Goal: Communication & Community: Answer question/provide support

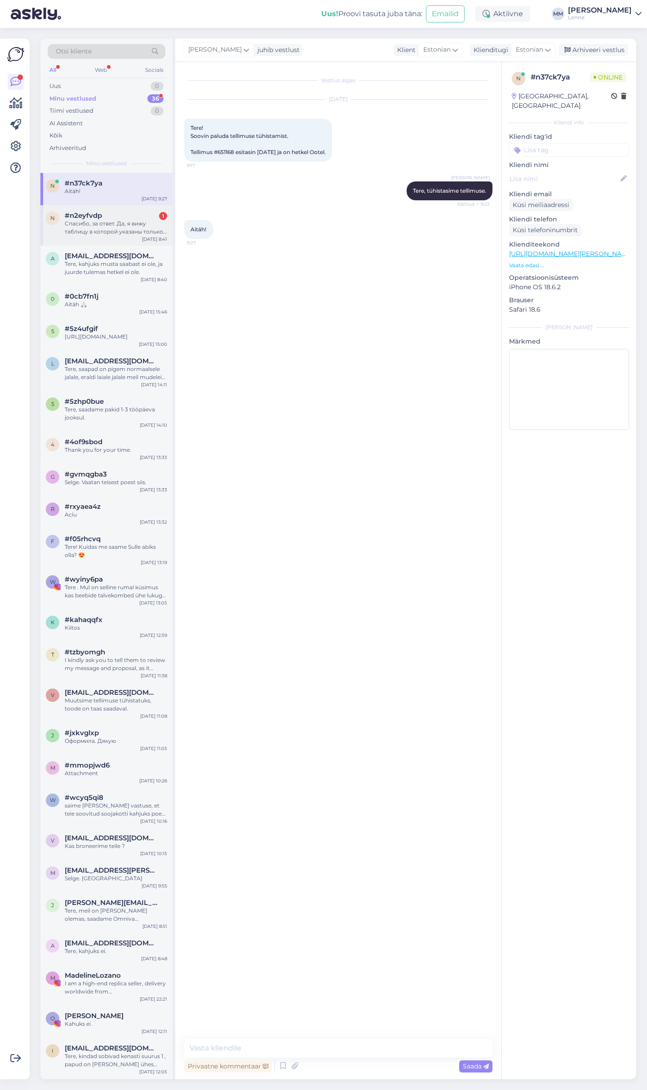
click at [129, 230] on div "Спасибо, за ответ. Да, я вижу таблицу в которой указаны только размеры верхней …" at bounding box center [116, 228] width 102 height 16
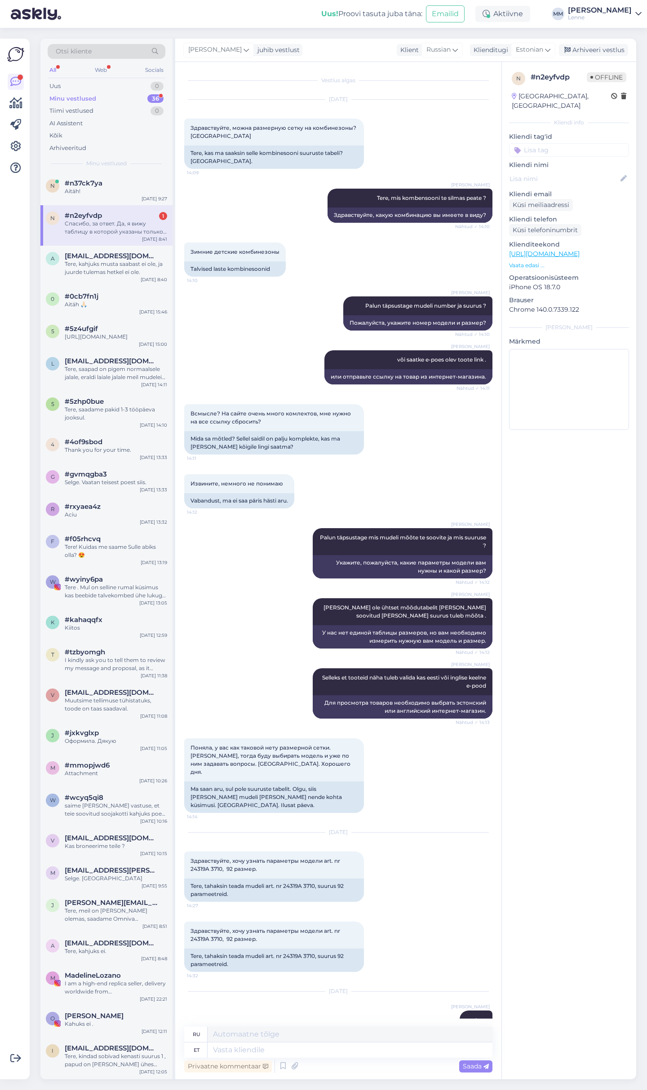
scroll to position [539, 0]
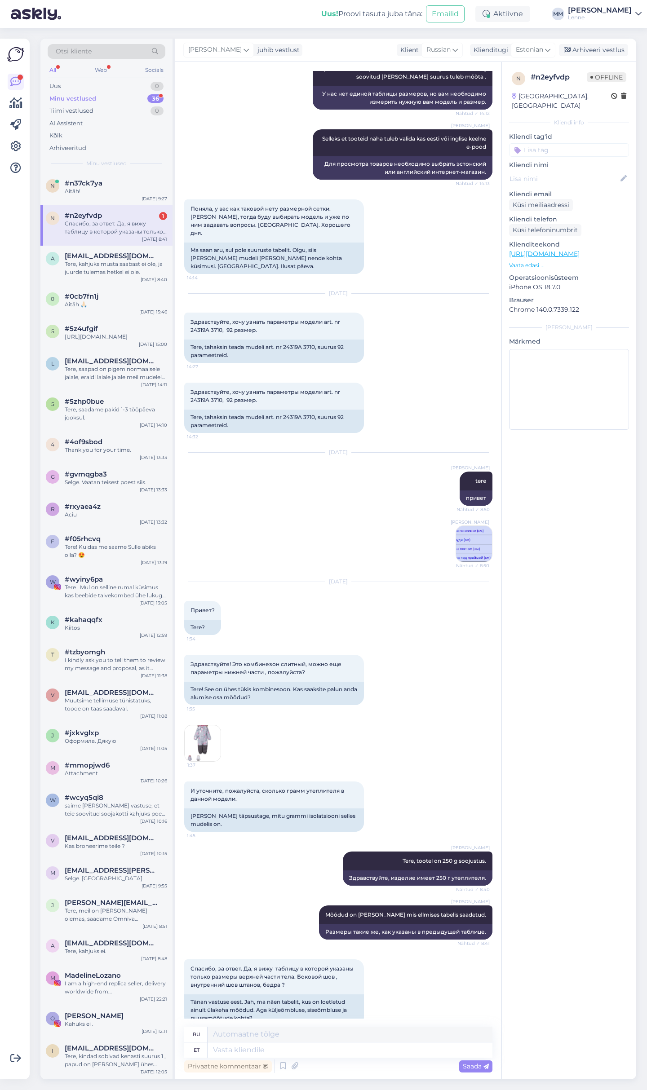
click at [475, 532] on img at bounding box center [474, 544] width 36 height 36
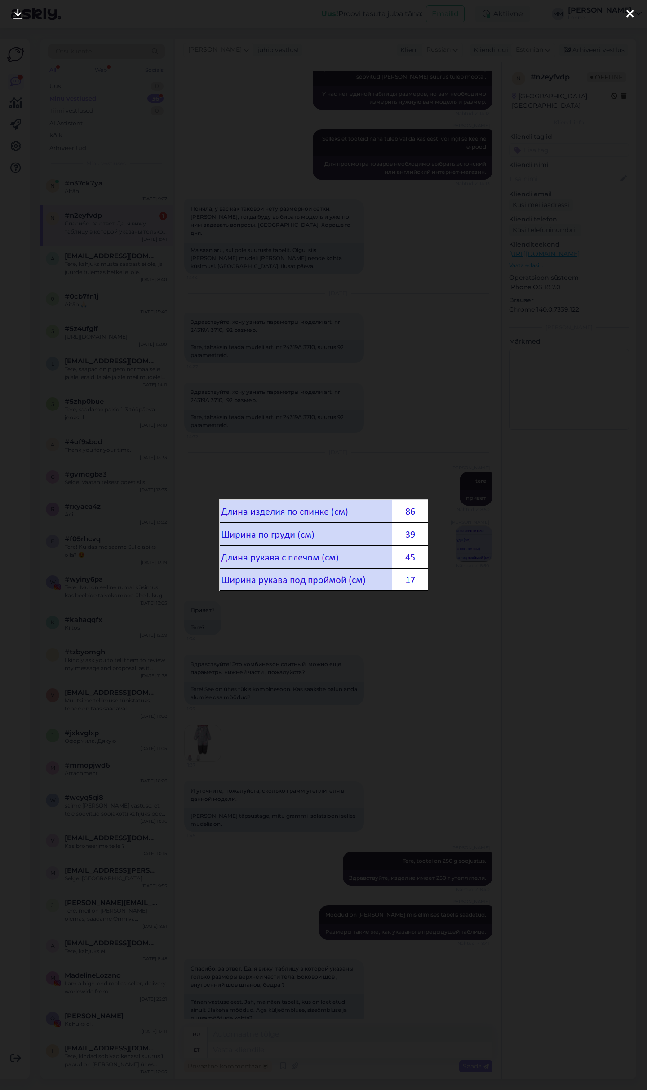
click at [202, 152] on div at bounding box center [323, 545] width 647 height 1090
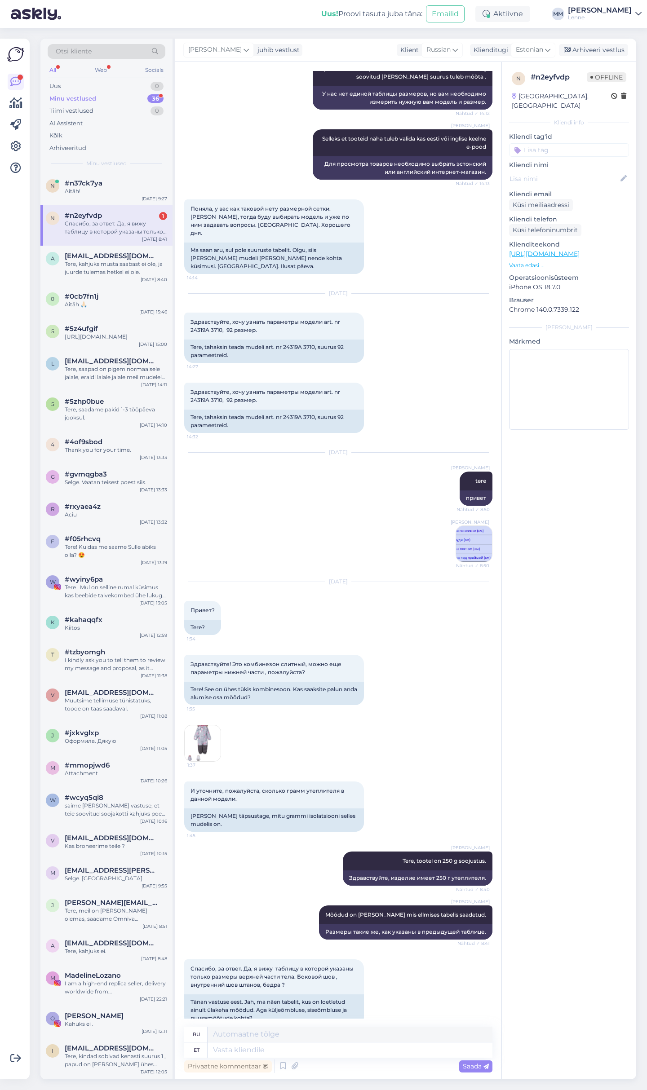
click at [477, 526] on img at bounding box center [474, 544] width 36 height 36
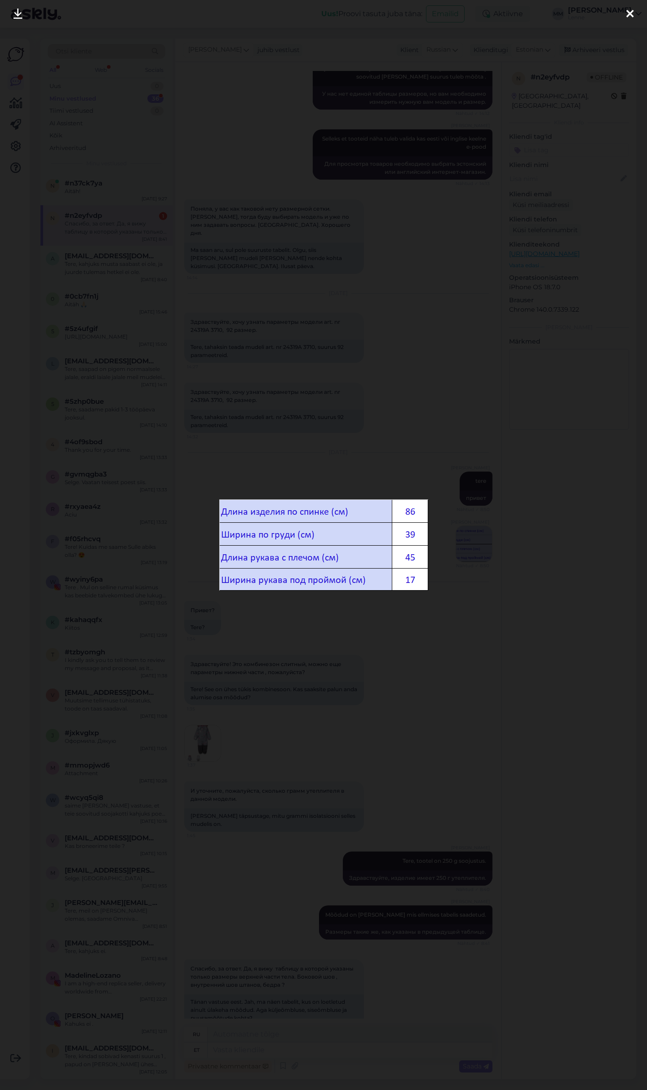
click at [630, 14] on icon at bounding box center [629, 15] width 7 height 12
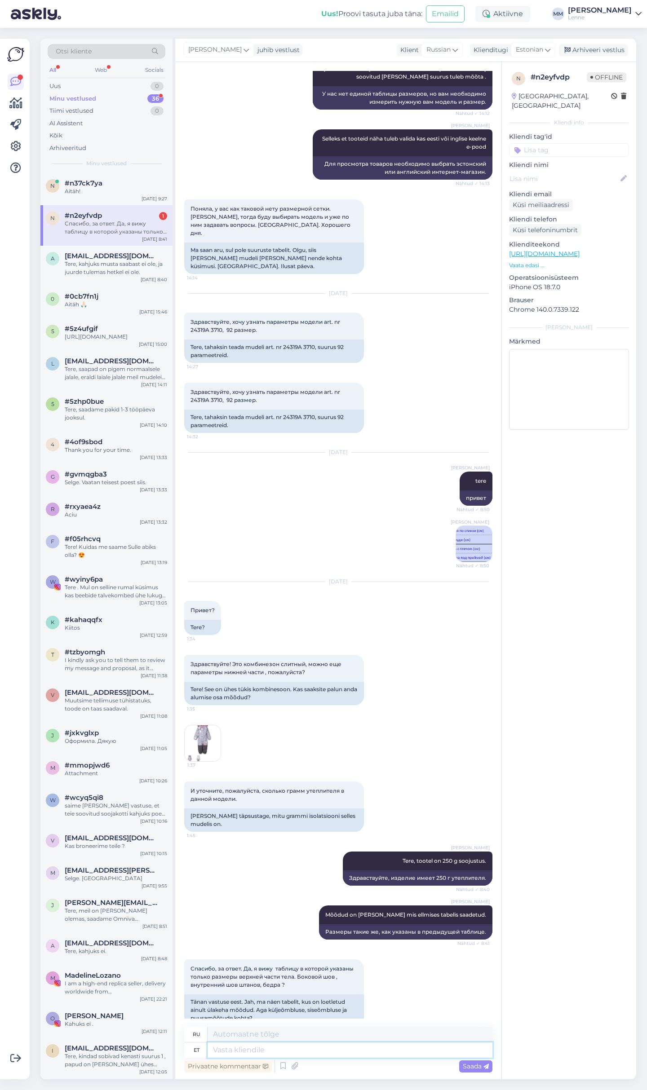
click at [281, 1051] on textarea at bounding box center [350, 1050] width 285 height 15
click at [478, 1070] on span "Saada" at bounding box center [476, 1067] width 26 height 8
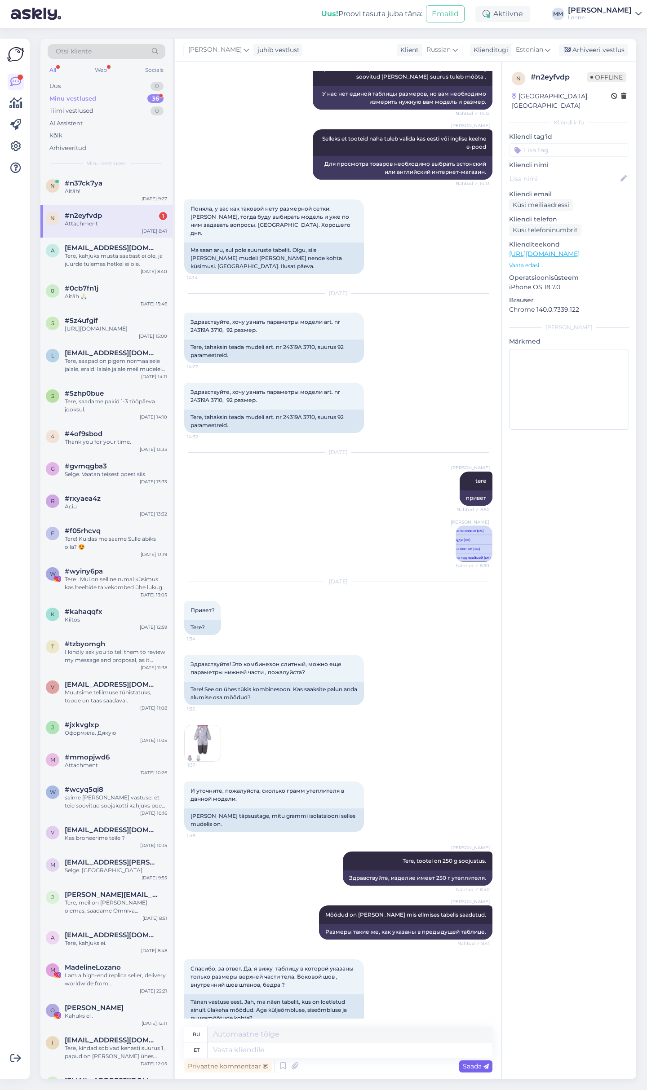
scroll to position [595, 0]
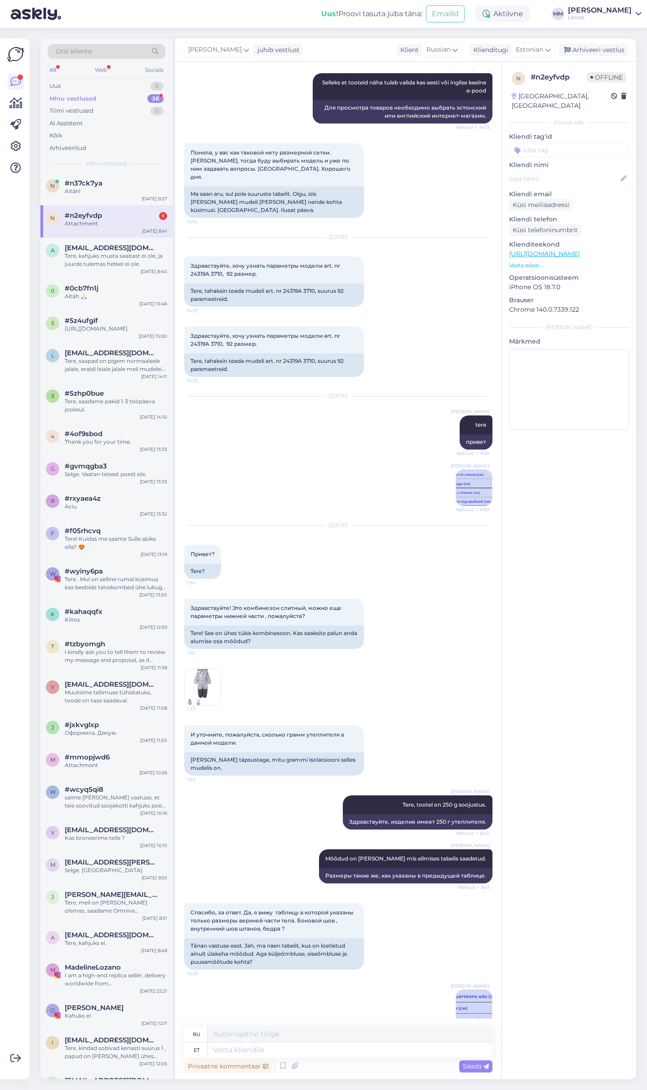
click at [90, 94] on div "Minu vestlused" at bounding box center [72, 98] width 47 height 9
